Goal: Information Seeking & Learning: Learn about a topic

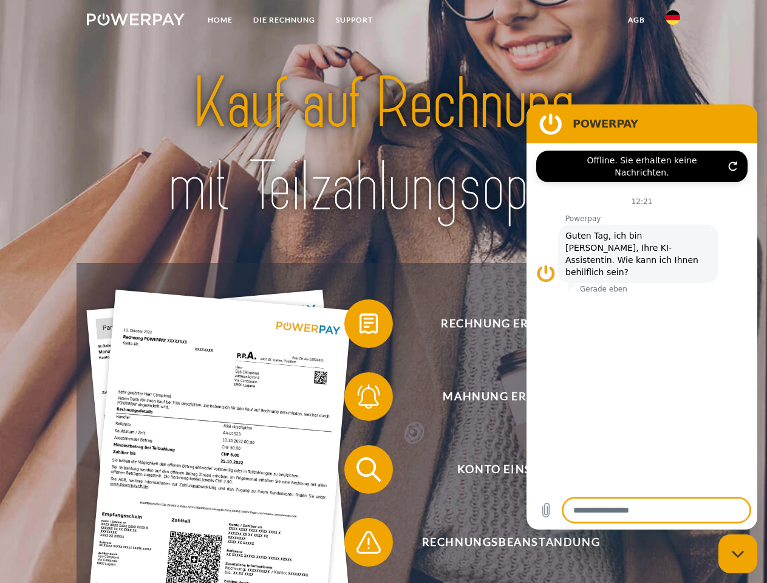
click at [135, 21] on img at bounding box center [136, 19] width 98 height 12
click at [673, 21] on img at bounding box center [673, 17] width 15 height 15
click at [636, 20] on link "agb" at bounding box center [637, 20] width 38 height 22
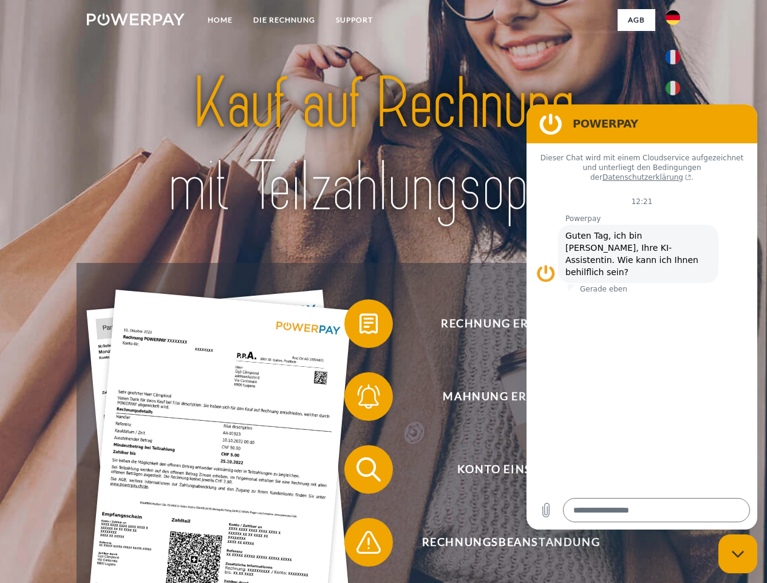
click at [360, 326] on span at bounding box center [350, 323] width 61 height 61
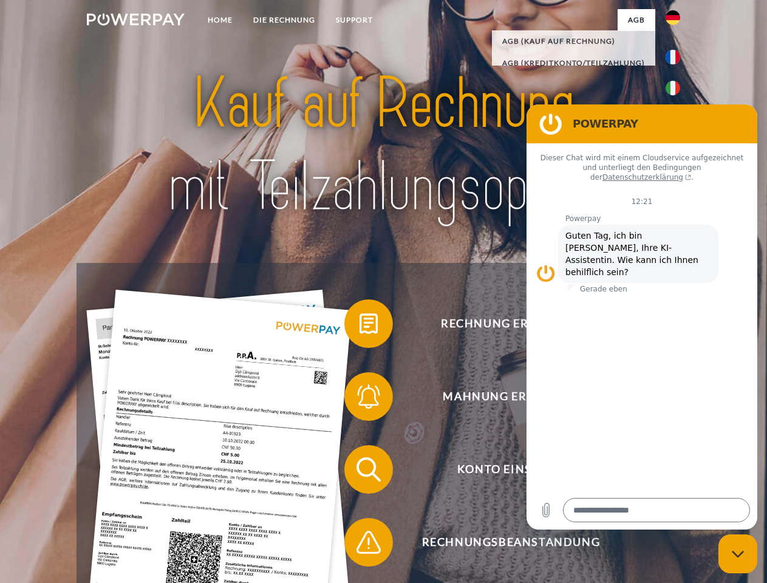
click at [360, 399] on span at bounding box center [350, 396] width 61 height 61
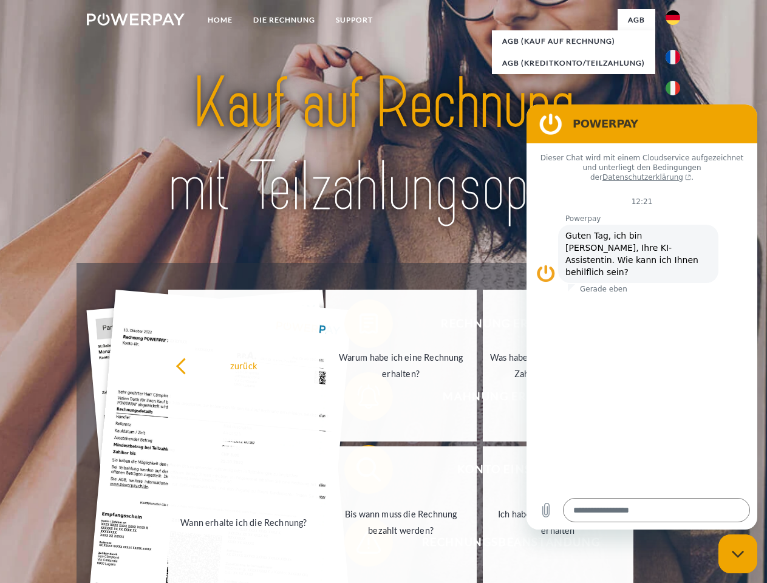
click at [360, 472] on link "Bis wann muss die Rechnung bezahlt werden?" at bounding box center [401, 522] width 151 height 152
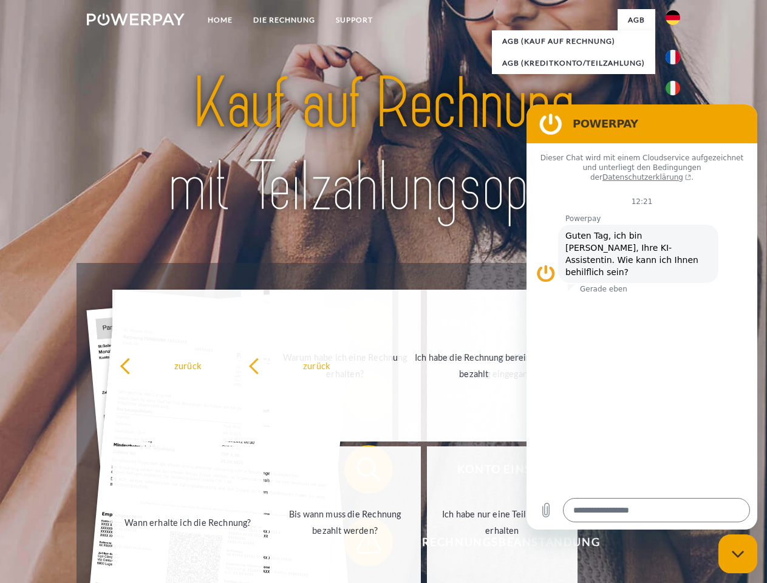
click at [360, 545] on span at bounding box center [350, 542] width 61 height 61
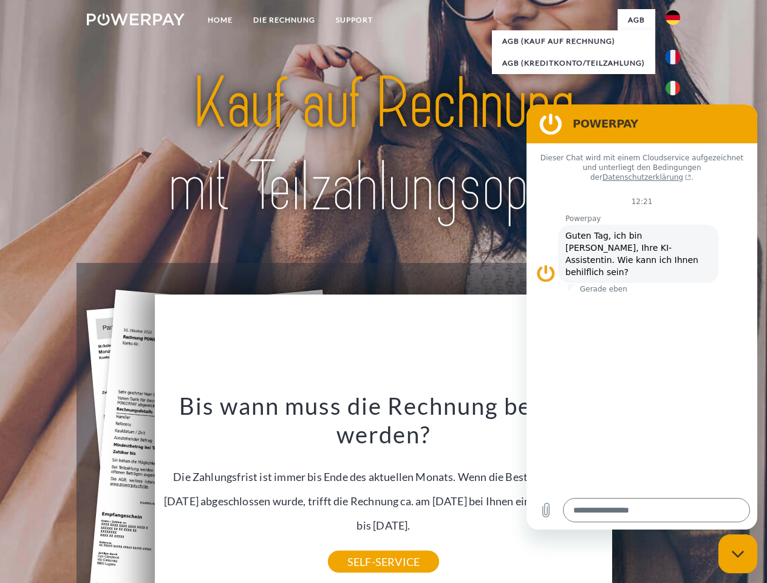
click at [738, 554] on icon "Messaging-Fenster schließen" at bounding box center [738, 554] width 13 height 8
type textarea "*"
